Goal: Check status: Check status

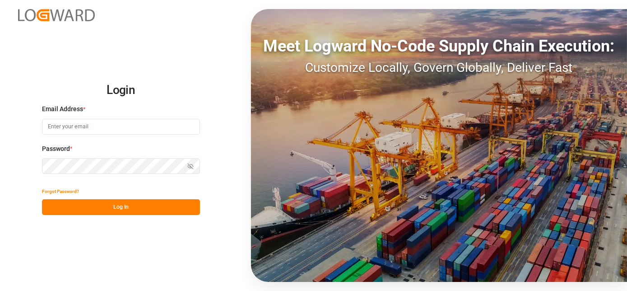
type input "[EMAIL_ADDRESS][PERSON_NAME][DOMAIN_NAME]"
click at [129, 199] on button "Log In" at bounding box center [121, 207] width 158 height 16
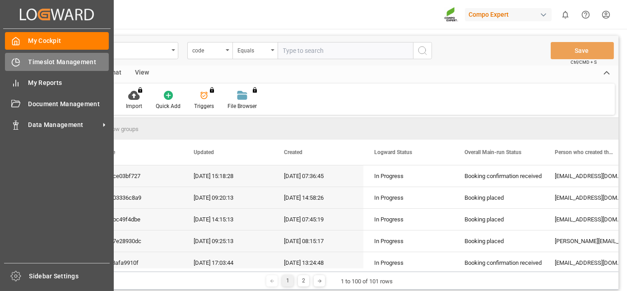
click at [18, 62] on icon at bounding box center [18, 61] width 4 height 4
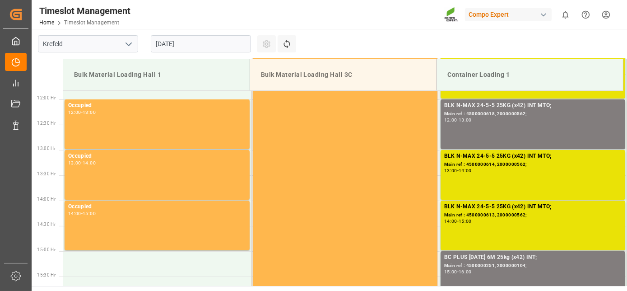
scroll to position [600, 0]
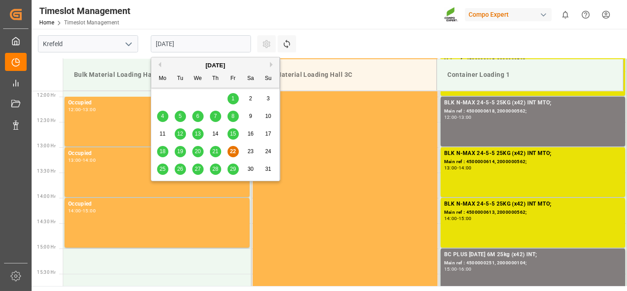
click at [196, 51] on input "[DATE]" at bounding box center [201, 43] width 100 height 17
click at [179, 171] on span "26" at bounding box center [180, 169] width 6 height 6
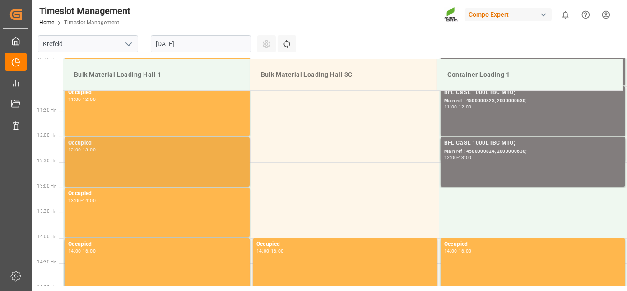
drag, startPoint x: 179, startPoint y: 171, endPoint x: 172, endPoint y: 134, distance: 37.3
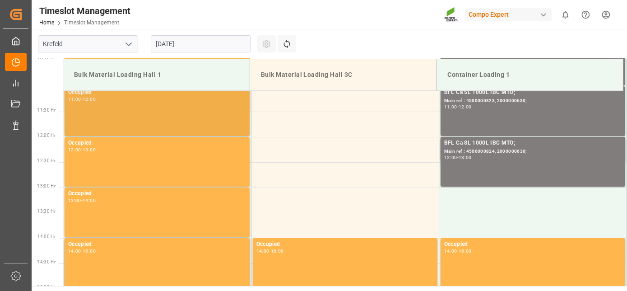
scroll to position [549, 0]
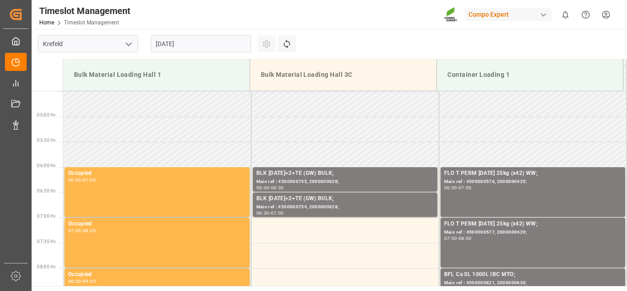
drag, startPoint x: 186, startPoint y: 141, endPoint x: 174, endPoint y: 89, distance: 53.3
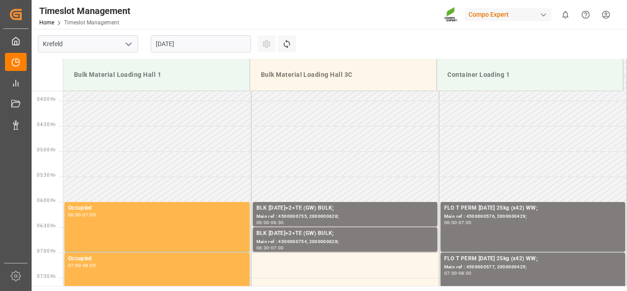
click at [188, 47] on input "[DATE]" at bounding box center [201, 43] width 100 height 17
